Goal: Find specific page/section: Find specific page/section

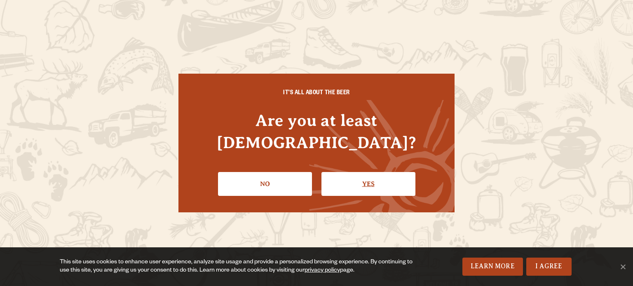
click at [375, 180] on link "Yes" at bounding box center [368, 184] width 94 height 24
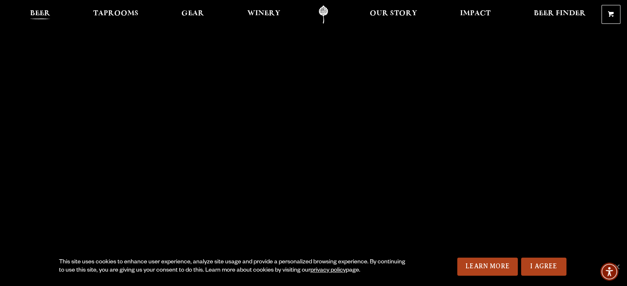
click at [42, 13] on span "Beer" at bounding box center [40, 13] width 20 height 7
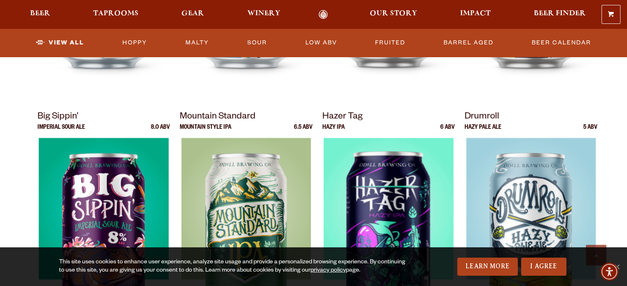
scroll to position [865, 0]
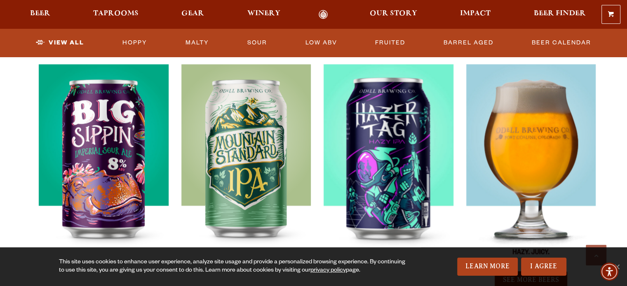
click at [554, 150] on div at bounding box center [530, 167] width 133 height 206
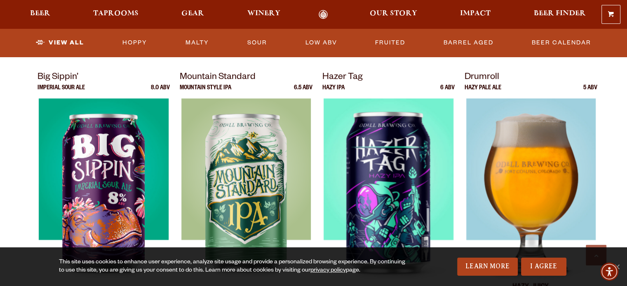
scroll to position [824, 0]
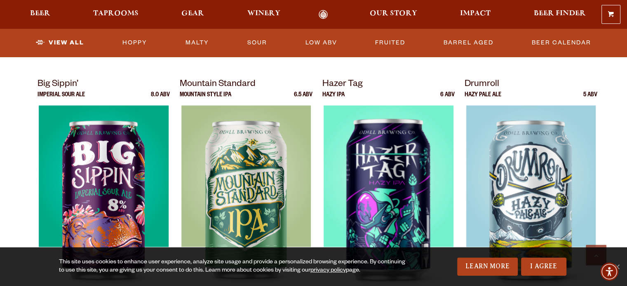
click at [480, 83] on p "Drumroll" at bounding box center [530, 84] width 133 height 15
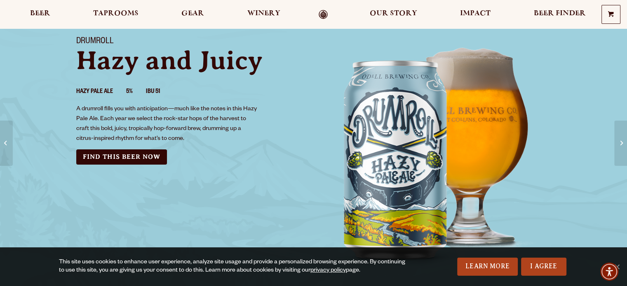
scroll to position [82, 0]
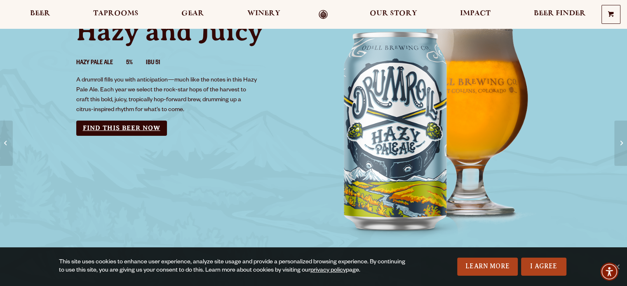
click at [122, 129] on link "Find this Beer Now" at bounding box center [121, 128] width 91 height 15
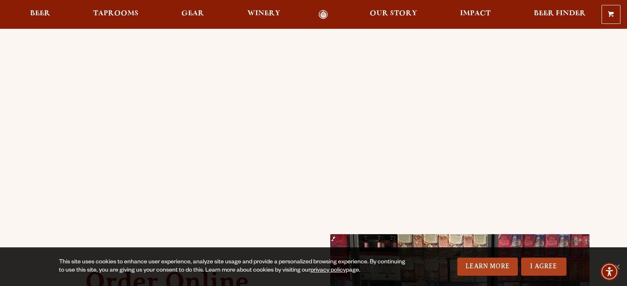
scroll to position [41, 0]
